Goal: Transaction & Acquisition: Purchase product/service

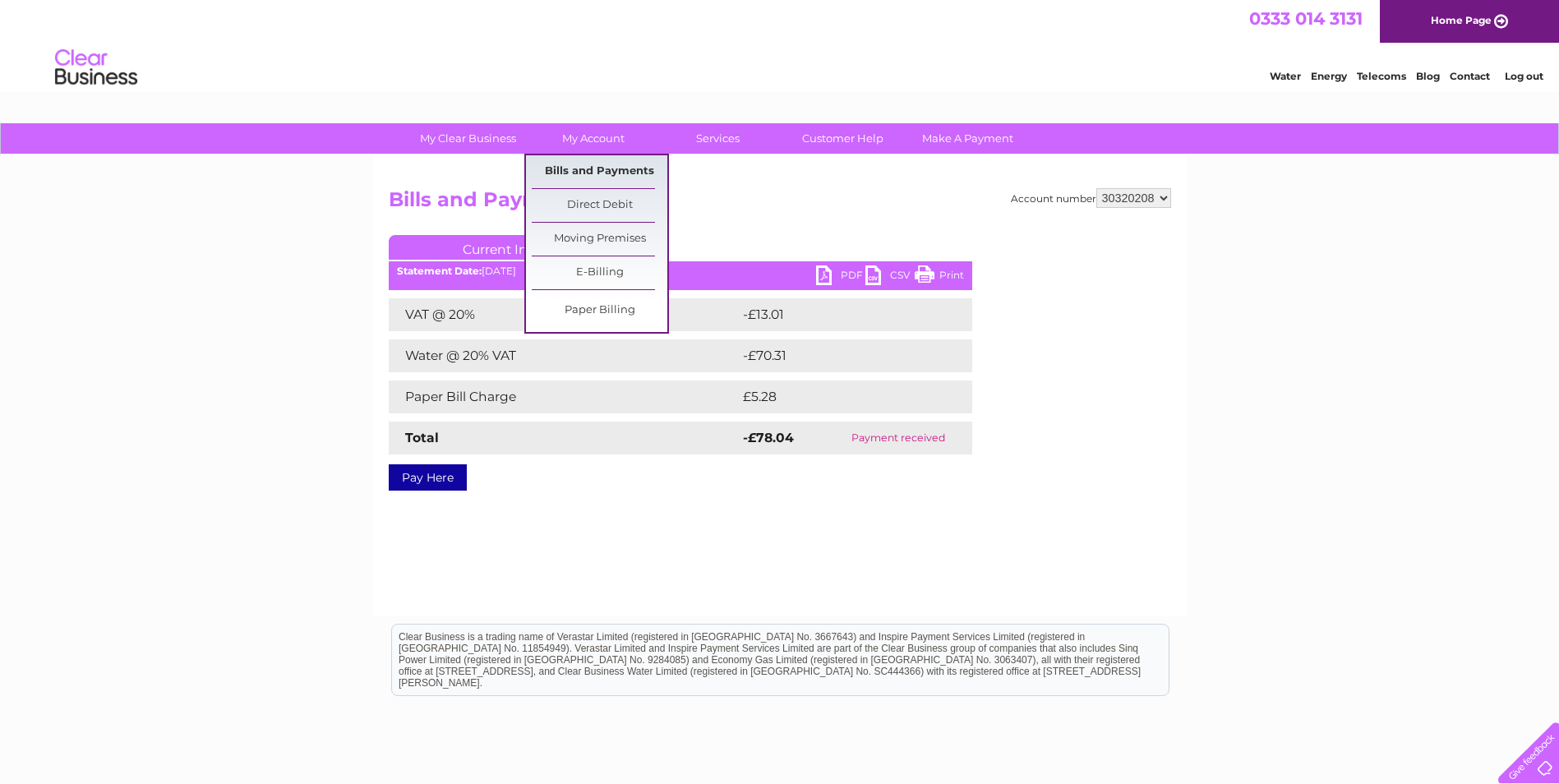
click at [590, 165] on link "Bills and Payments" at bounding box center [599, 172] width 135 height 33
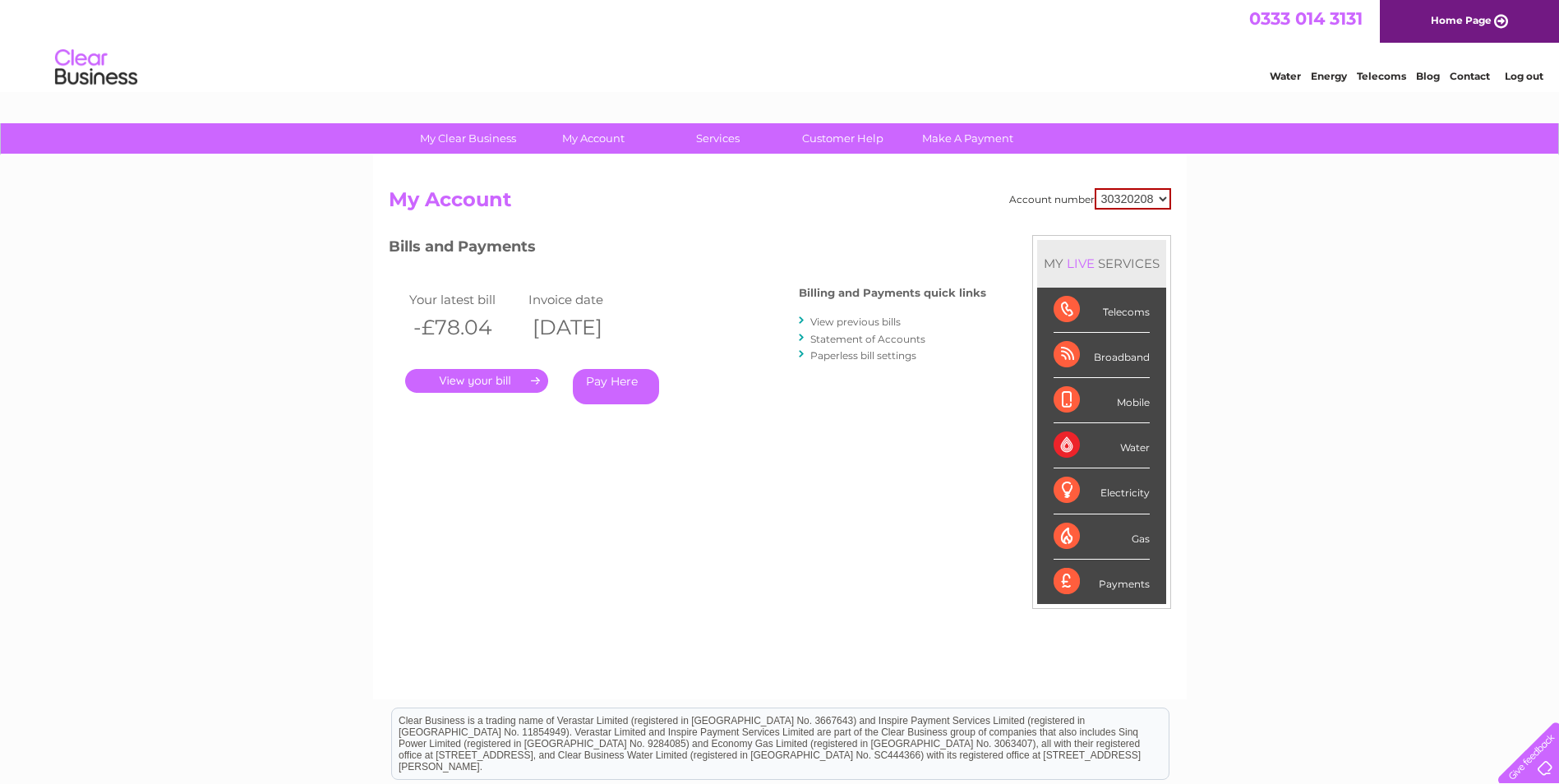
click at [607, 386] on link "Pay Here" at bounding box center [616, 386] width 86 height 35
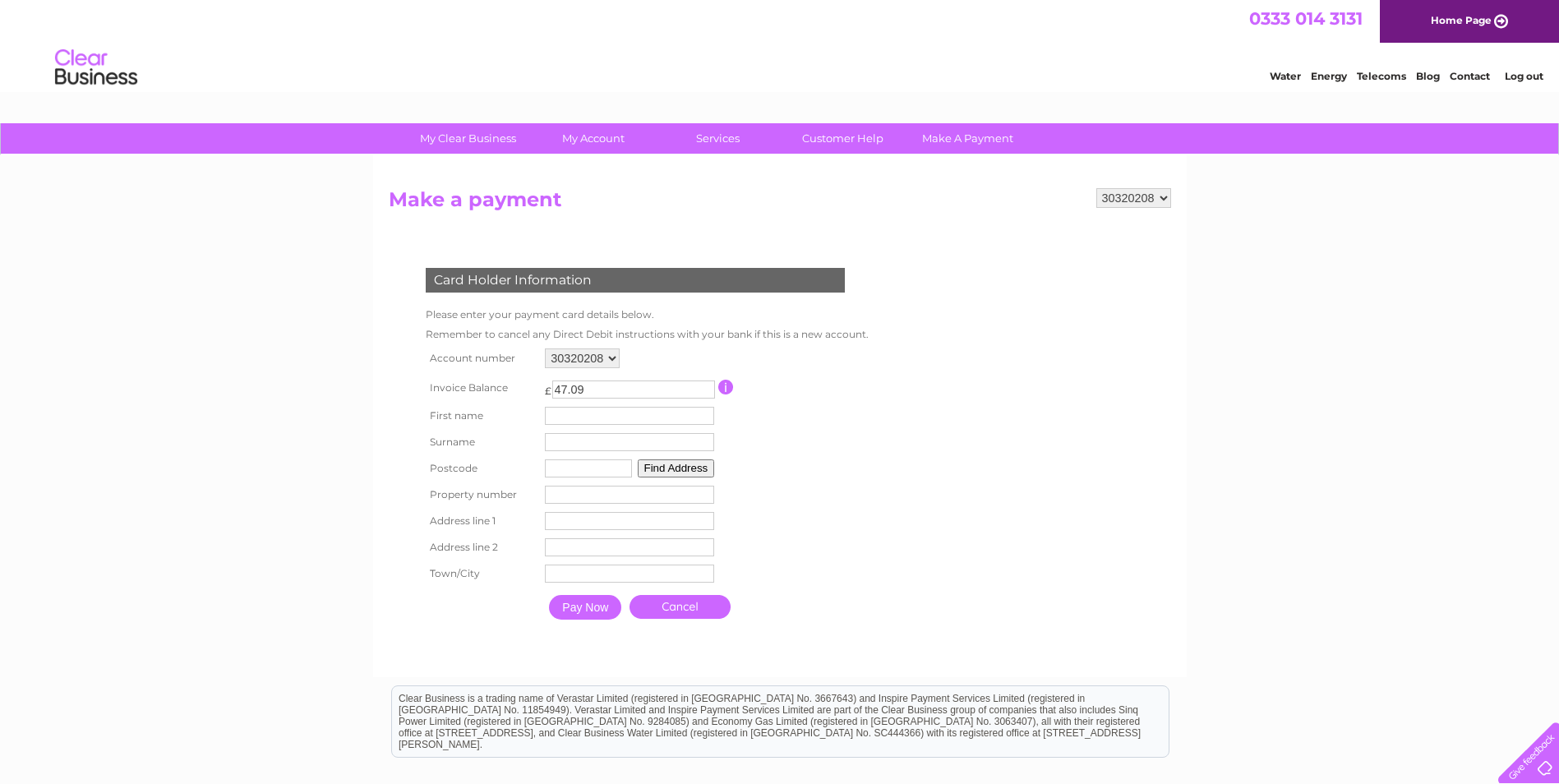
click at [591, 606] on input "Pay Now" at bounding box center [585, 608] width 72 height 25
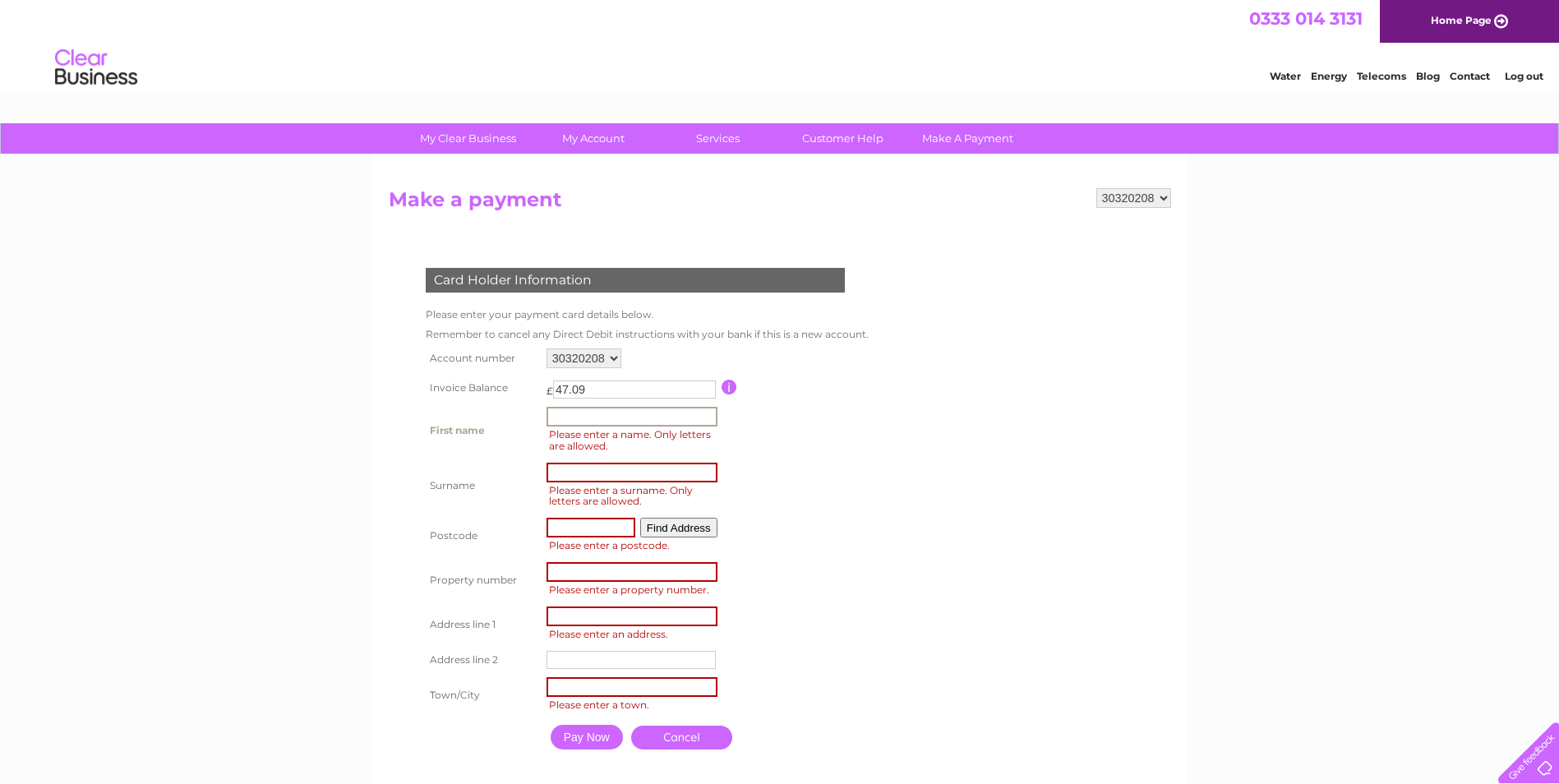
click at [635, 414] on input "text" at bounding box center [632, 416] width 171 height 20
type input "[PERSON_NAME]"
type input "Webley"
type input "PH1 3JP"
type input "Berrybrow Cottage"
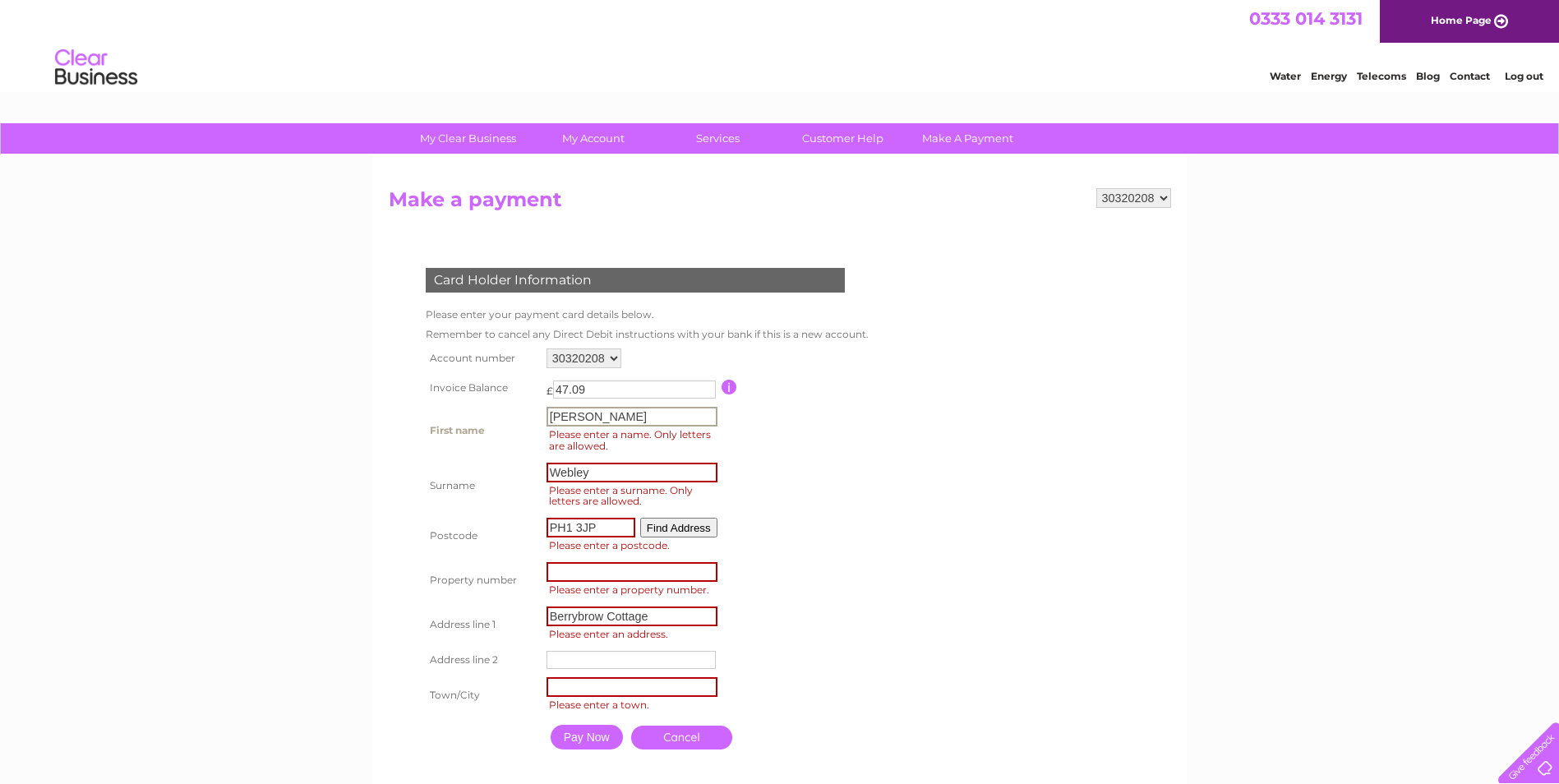
type input "Ruthvenfield"
type input "[GEOGRAPHIC_DATA]"
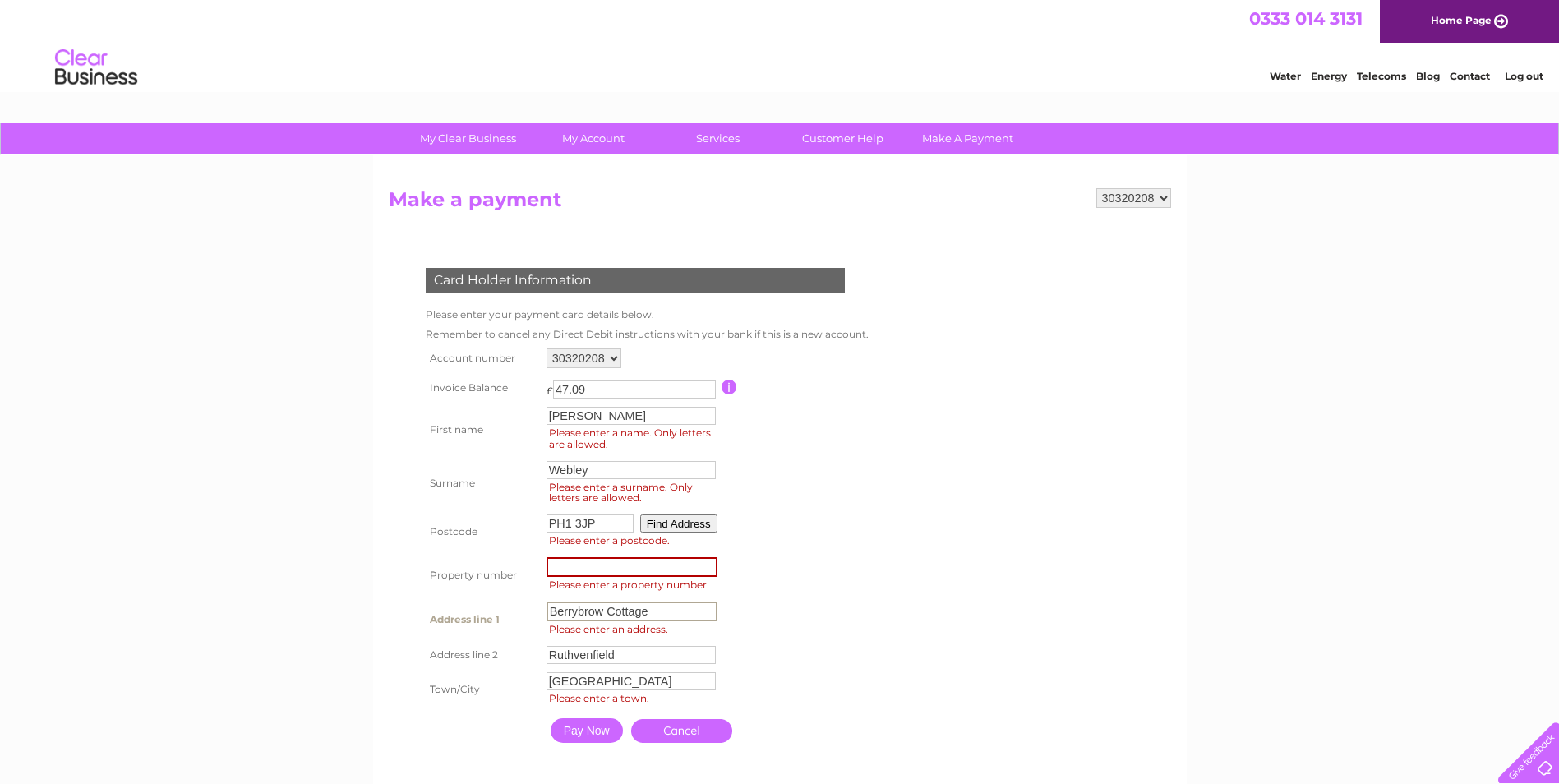
click at [665, 611] on input "Berrybrow Cottage" at bounding box center [632, 611] width 171 height 20
type input "B"
type input "The Old Bakery"
click at [664, 641] on td "Ruthvenfield Address Line Two" at bounding box center [632, 653] width 179 height 26
click at [665, 657] on input "Ruthvenfield" at bounding box center [632, 654] width 171 height 20
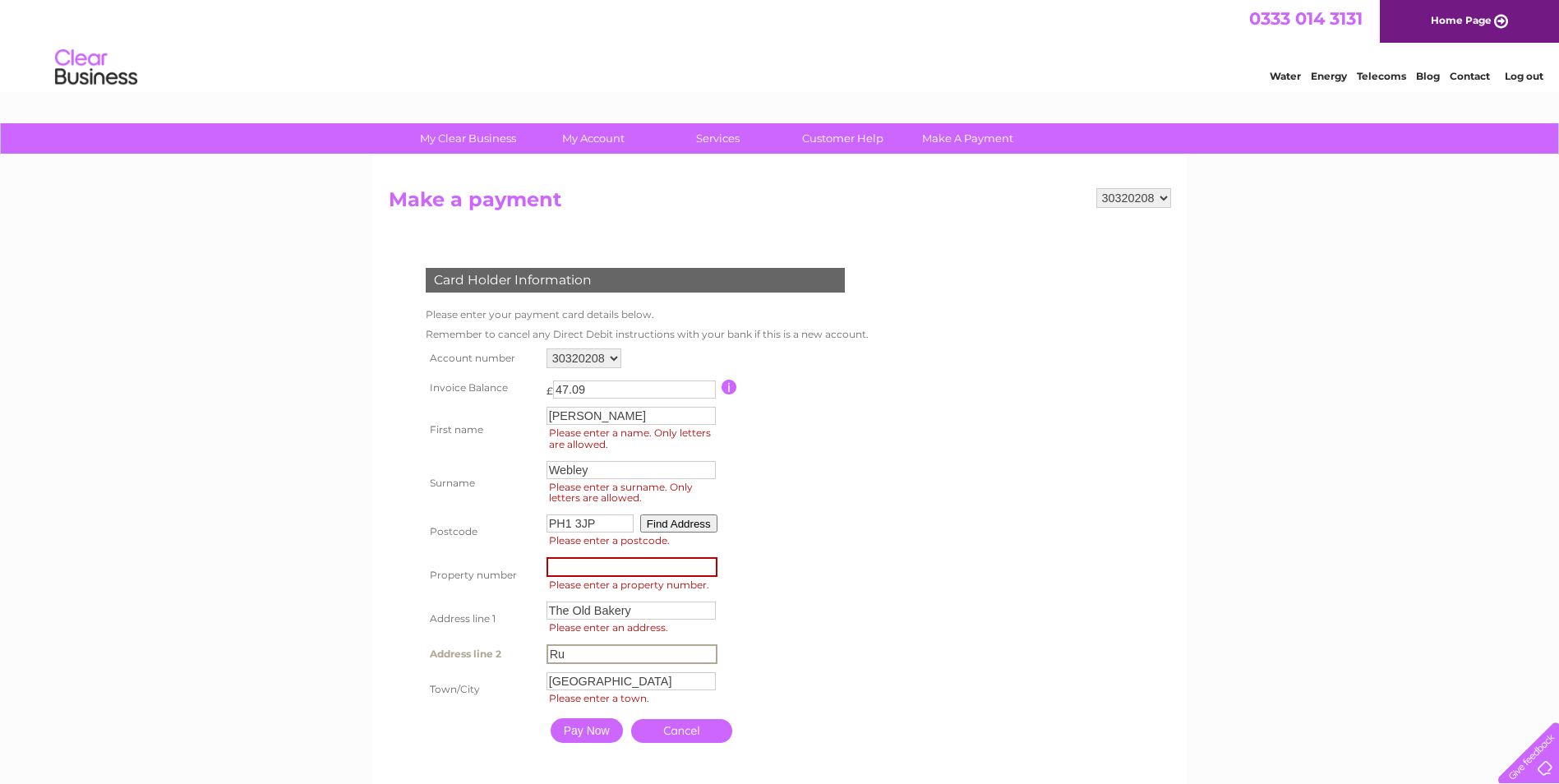
type input "R"
type input "West Huntingtower"
click at [574, 573] on input "number" at bounding box center [632, 566] width 171 height 20
click at [707, 567] on input "0" at bounding box center [632, 566] width 171 height 20
click at [707, 567] on input "-1" at bounding box center [632, 566] width 171 height 20
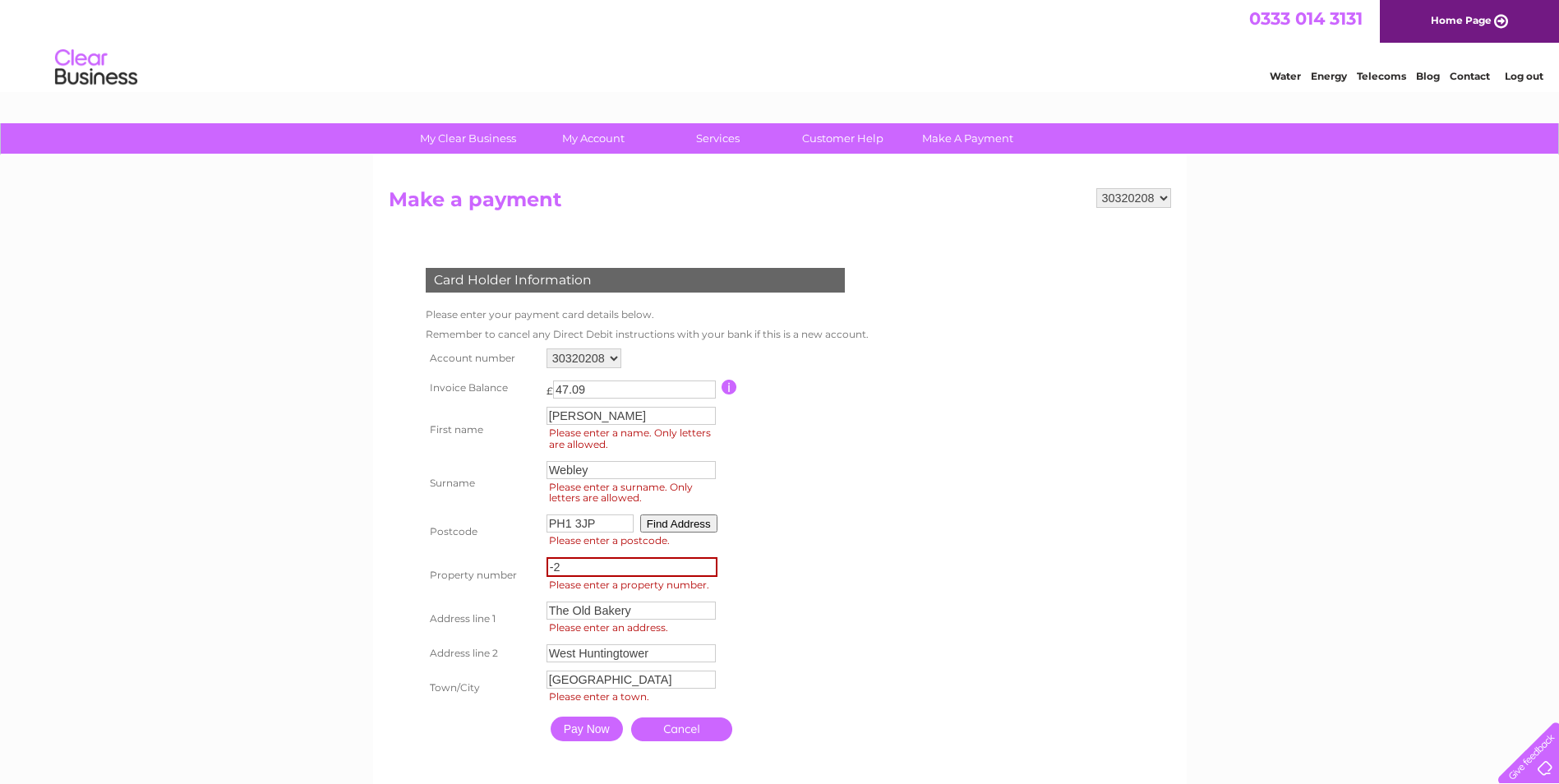
click at [707, 567] on input "-2" at bounding box center [632, 566] width 171 height 20
click at [709, 565] on input "-1" at bounding box center [632, 566] width 171 height 20
type input "0"
click at [709, 565] on input "0" at bounding box center [632, 566] width 171 height 20
click at [733, 656] on table "Account number 30320208 Invoice Balance £ 47.09 First name [PERSON_NAME] 0" at bounding box center [645, 546] width 448 height 405
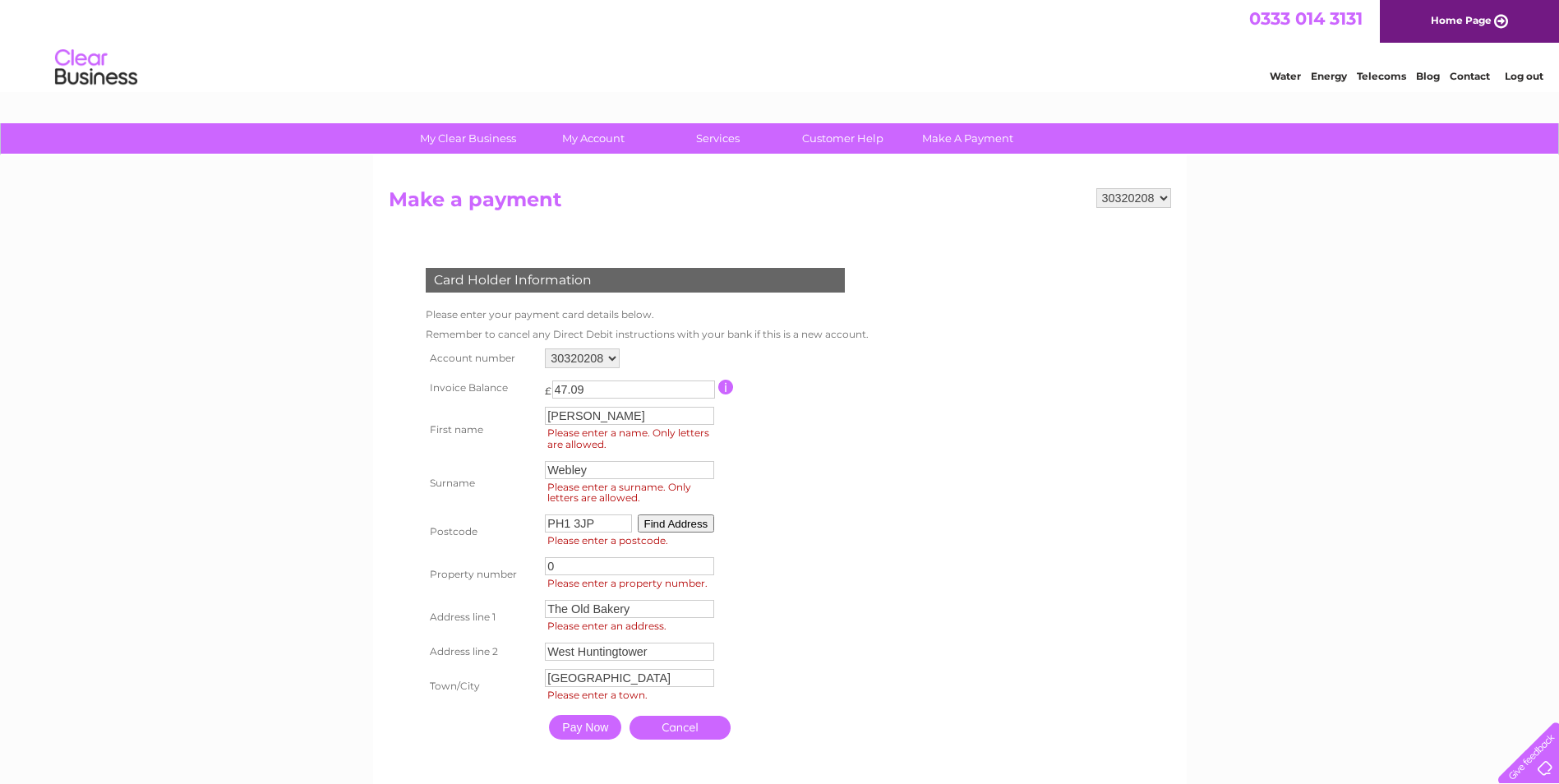
click at [578, 722] on input "Pay Now" at bounding box center [585, 727] width 72 height 25
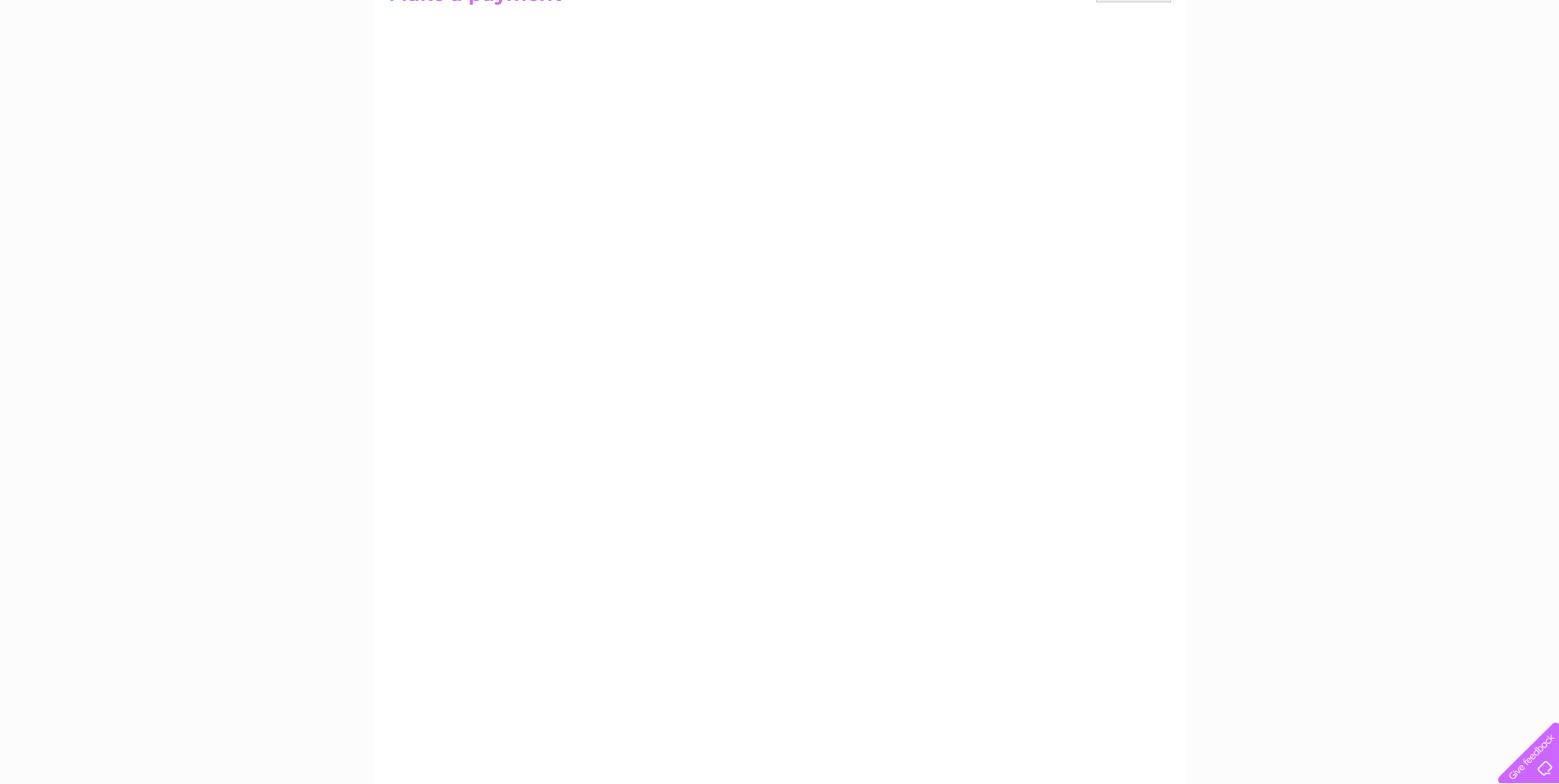
scroll to position [184, 0]
